Goal: Find specific page/section: Find specific page/section

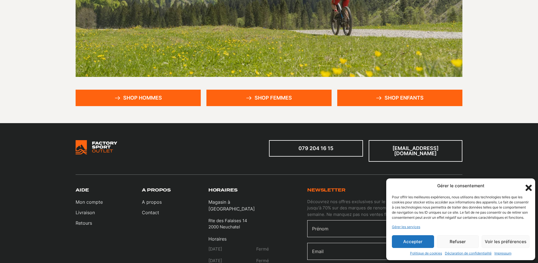
scroll to position [189, 0]
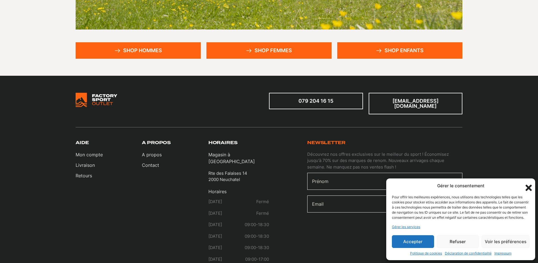
click at [528, 184] on icon "Fermer la boîte de dialogue" at bounding box center [529, 187] width 6 height 6
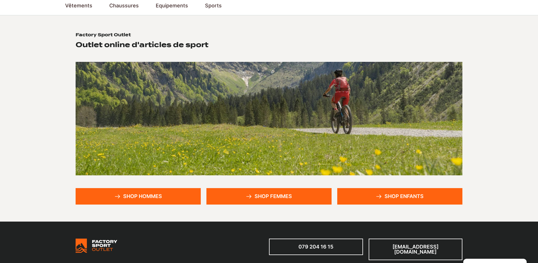
scroll to position [0, 0]
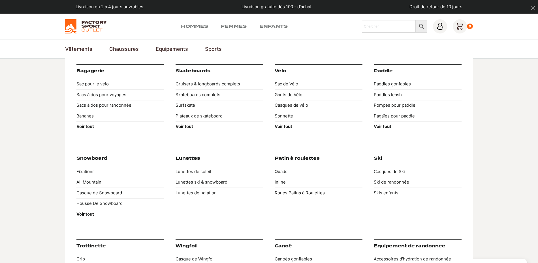
click at [295, 193] on link "Roues Patins à Roulettes" at bounding box center [319, 192] width 88 height 11
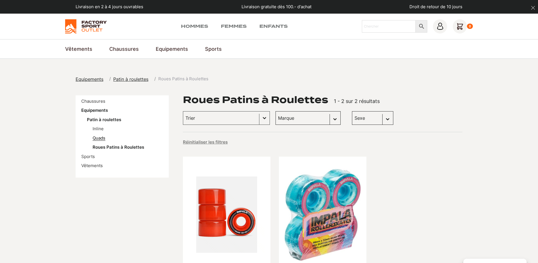
click at [100, 139] on link "Quads" at bounding box center [99, 137] width 13 height 5
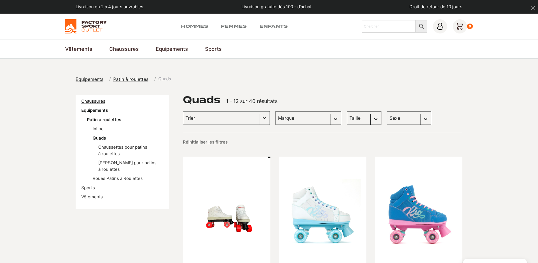
click at [93, 99] on link "Chaussures" at bounding box center [93, 100] width 24 height 5
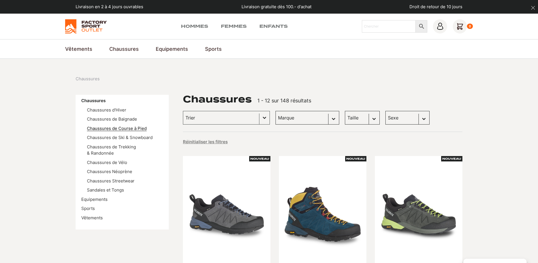
click at [92, 127] on link "Chaussures de Course à Pied" at bounding box center [117, 127] width 60 height 5
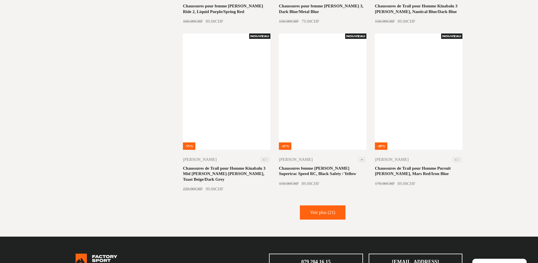
scroll to position [661, 0]
